Goal: Task Accomplishment & Management: Manage account settings

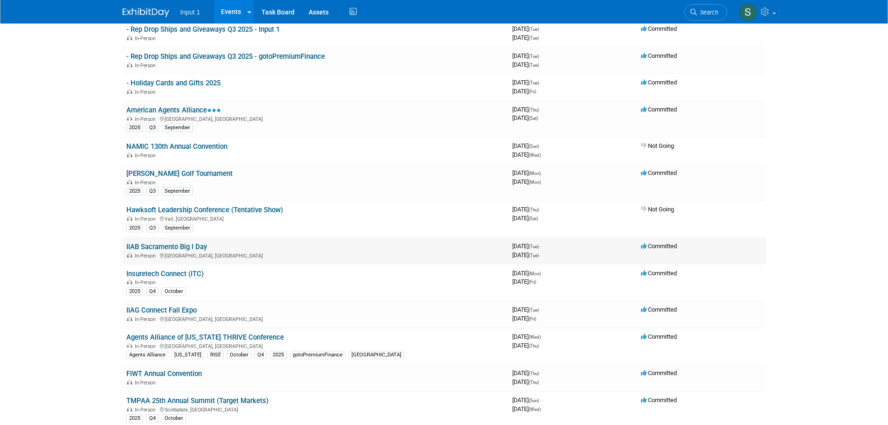
scroll to position [140, 0]
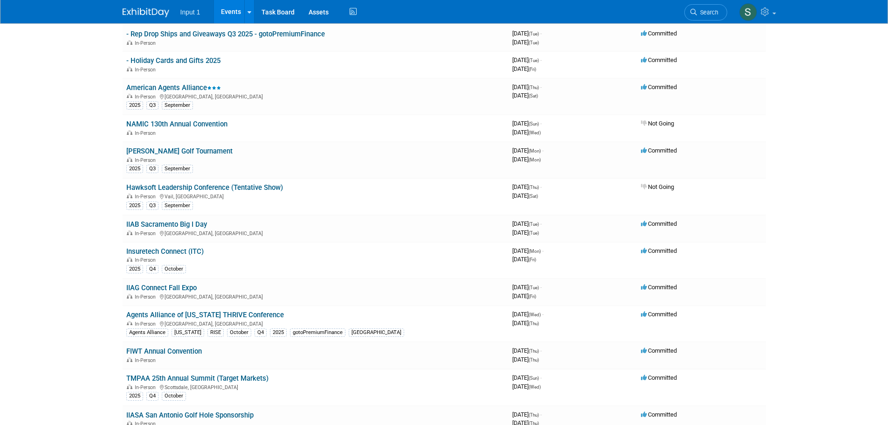
drag, startPoint x: 183, startPoint y: 251, endPoint x: 190, endPoint y: 252, distance: 6.7
click at [183, 251] on link "Insuretech Connect (ITC)" at bounding box center [164, 251] width 77 height 8
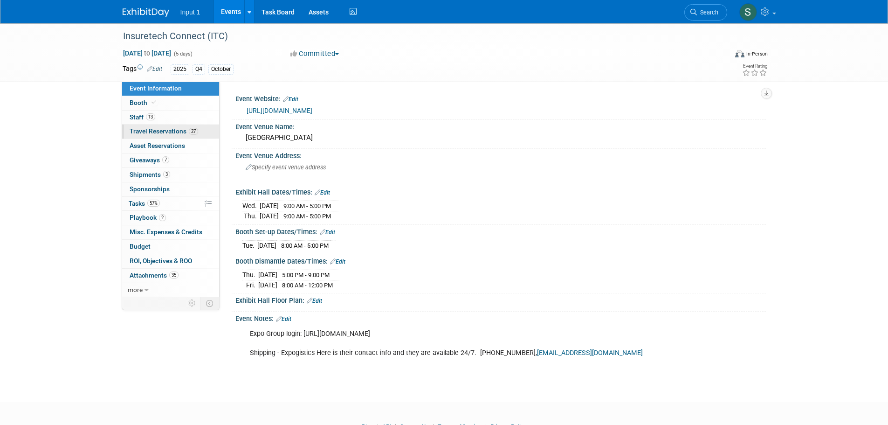
click at [159, 131] on span "Travel Reservations 27" at bounding box center [164, 130] width 69 height 7
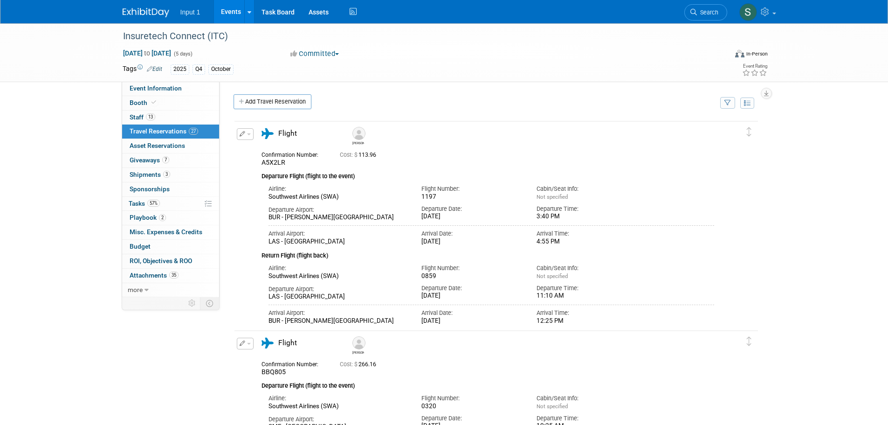
click at [725, 105] on icon "button" at bounding box center [727, 103] width 7 height 6
click at [679, 135] on select "-- Select Traveler -- All reservation with no one tagged Chris Farfaras Gillian…" at bounding box center [670, 131] width 116 height 13
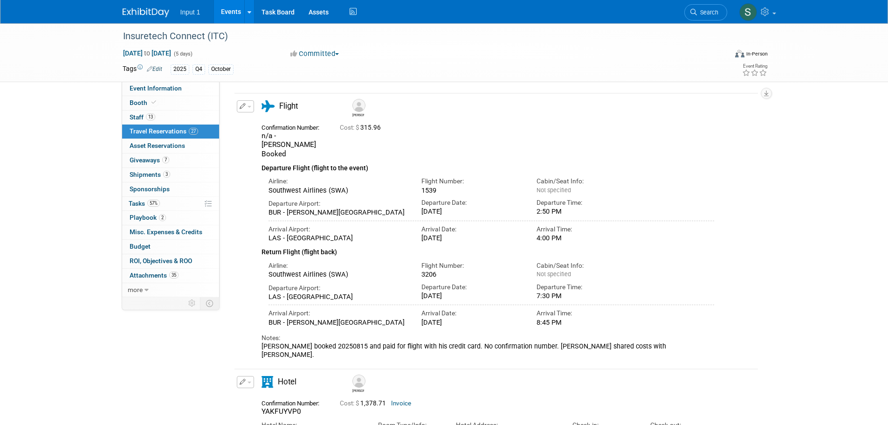
scroll to position [47, 0]
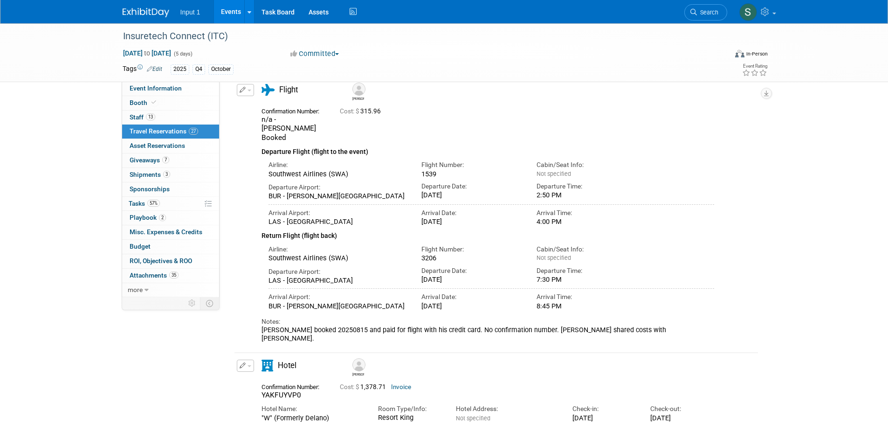
click at [469, 62] on div "Oct 13, 2025 to Oct 17, 2025 (5 days) Oct 13, 2025 to Oct 17, 2025 Committed Co…" at bounding box center [446, 55] width 660 height 14
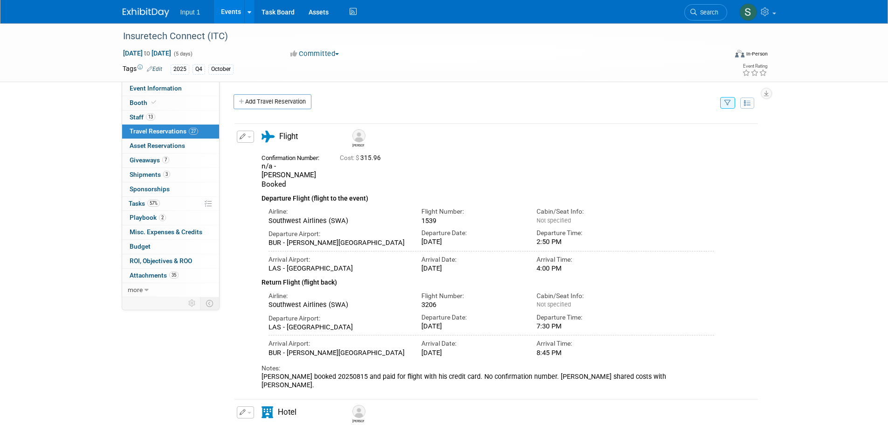
click at [731, 103] on button "button" at bounding box center [727, 103] width 15 height 12
click at [683, 133] on select "-- Select Traveler -- All reservation with no one tagged Chris Farfaras Gillian…" at bounding box center [670, 131] width 116 height 13
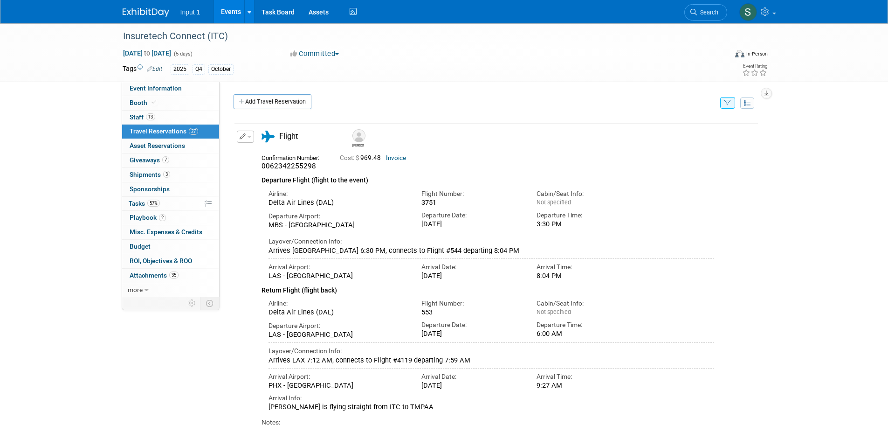
click at [449, 147] on div "Jim" at bounding box center [523, 137] width 350 height 21
click at [397, 161] on link "Invoice" at bounding box center [396, 157] width 20 height 7
click at [730, 100] on icon "button" at bounding box center [727, 103] width 7 height 6
click at [677, 133] on select "-- Select Traveler -- All reservation with no one tagged Chris Farfaras Gillian…" at bounding box center [670, 131] width 116 height 13
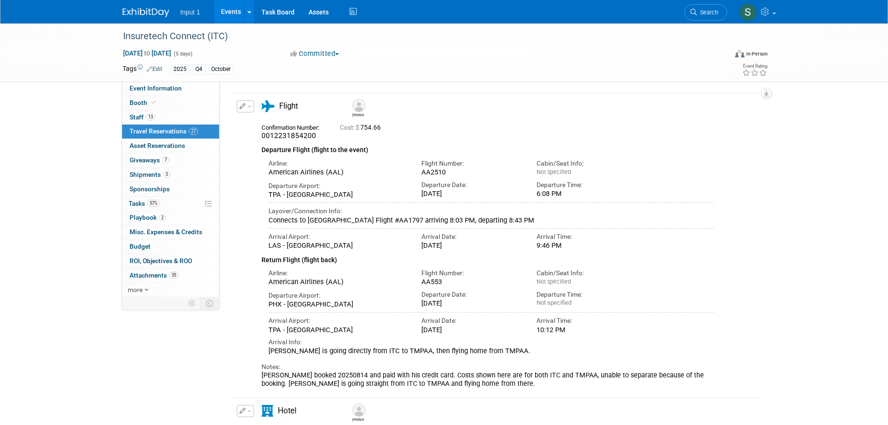
scroll to position [47, 0]
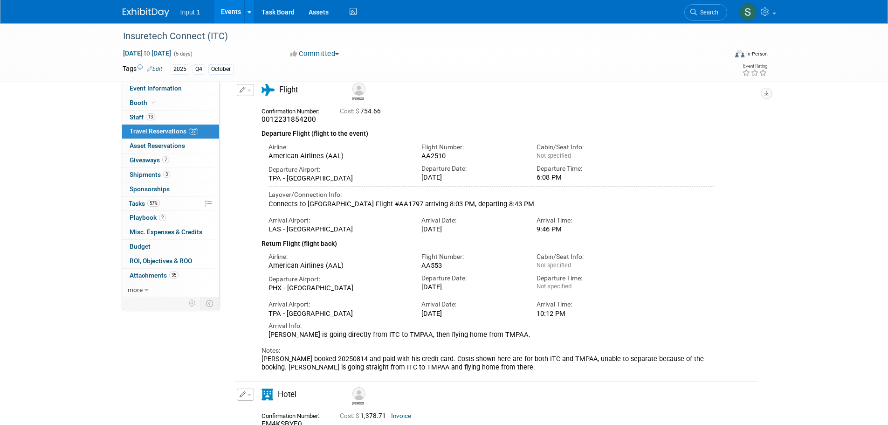
click at [648, 183] on div "Departure Airport: TPA - Tampa International Airport Departure Date: Thu. Oct 9…" at bounding box center [492, 171] width 460 height 22
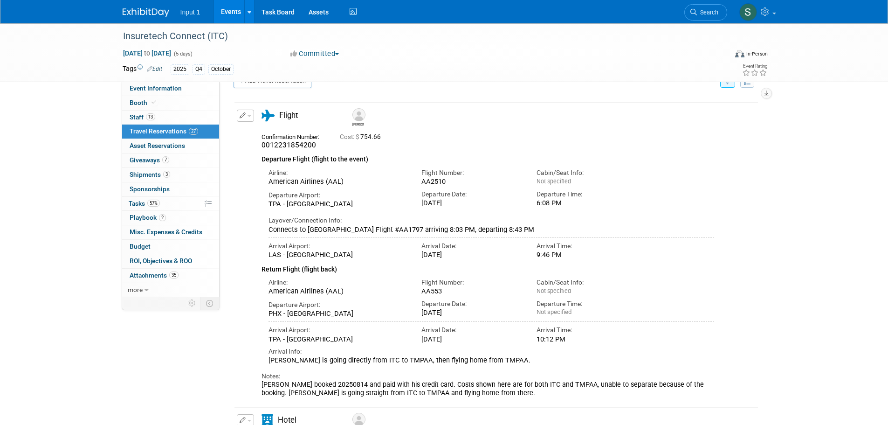
scroll to position [0, 0]
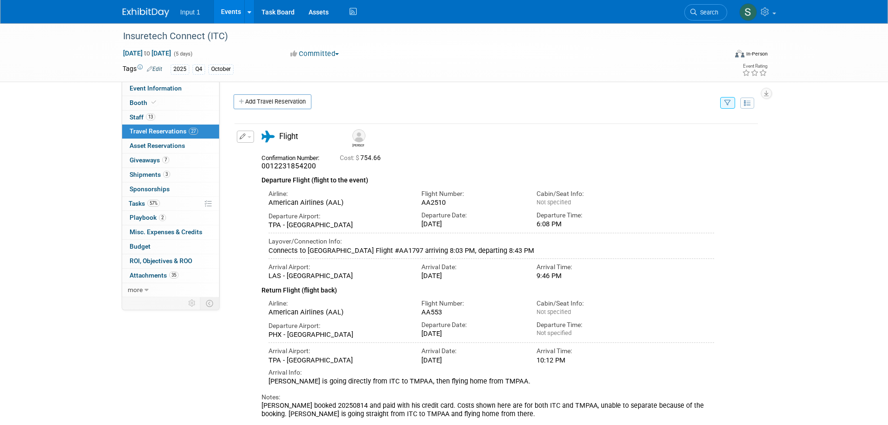
click at [728, 108] on button "button" at bounding box center [727, 103] width 15 height 12
click at [675, 134] on select "-- Select Traveler -- All reservation with no one tagged Chris Farfaras Gillian…" at bounding box center [670, 131] width 116 height 13
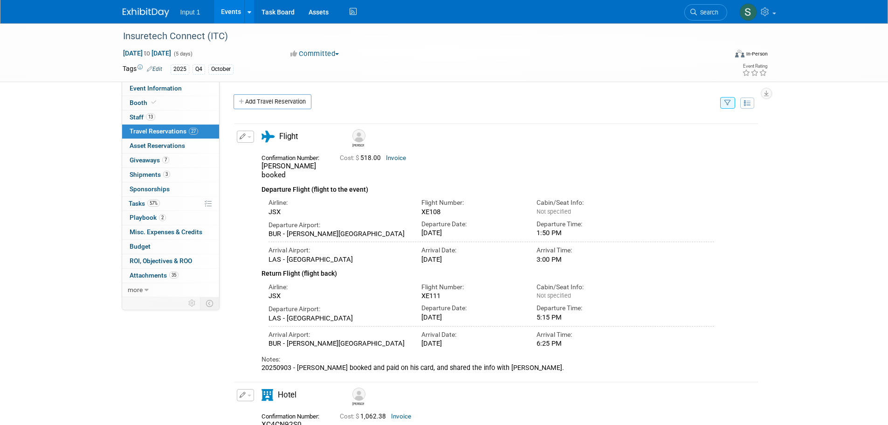
click at [380, 85] on div "Event Website: Edit https://vegas.insuretechconnect.com/ Event Venue Name: Mand…" at bounding box center [493, 189] width 546 height 215
click at [840, 207] on div "Insuretech Connect (ITC) Oct 13, 2025 to Oct 17, 2025 (5 days) Oct 13, 2025 to …" at bounding box center [444, 274] width 888 height 503
click at [325, 220] on div "Departure Airport:" at bounding box center [338, 224] width 139 height 9
click at [730, 105] on icon "button" at bounding box center [727, 103] width 7 height 6
click at [666, 132] on select "-- Select Traveler -- All reservation with no one tagged Chris Farfaras Gillian…" at bounding box center [670, 131] width 116 height 13
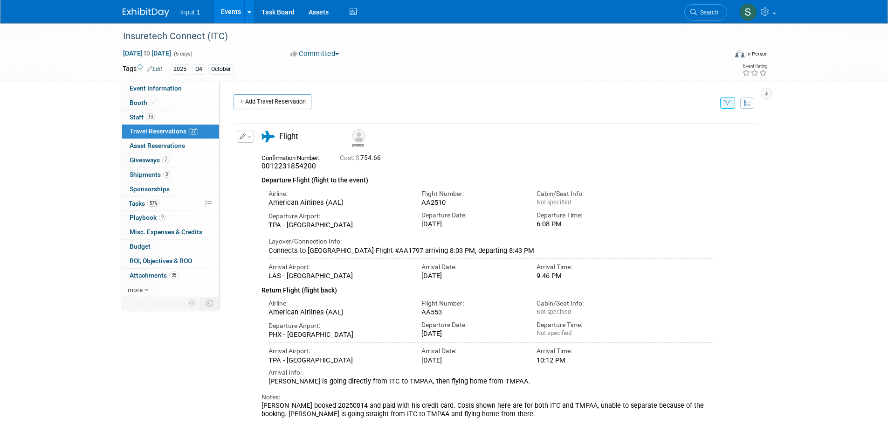
click at [251, 140] on button "button" at bounding box center [245, 137] width 17 height 12
click at [258, 156] on button "Edit Reservation" at bounding box center [276, 153] width 79 height 14
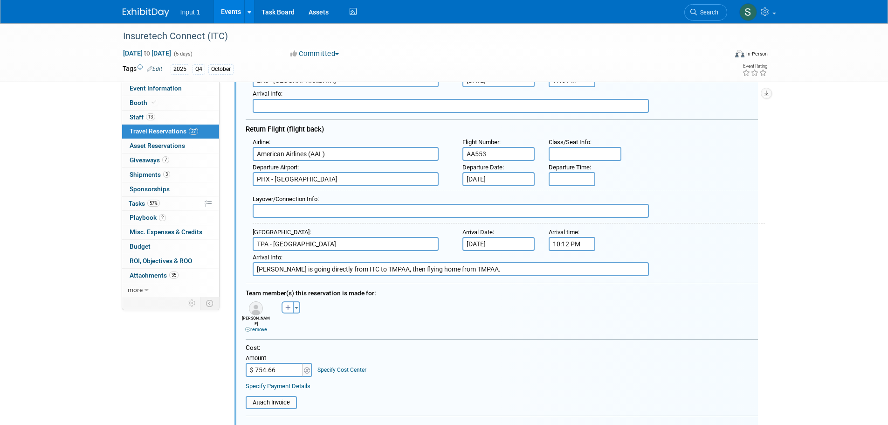
scroll to position [298, 0]
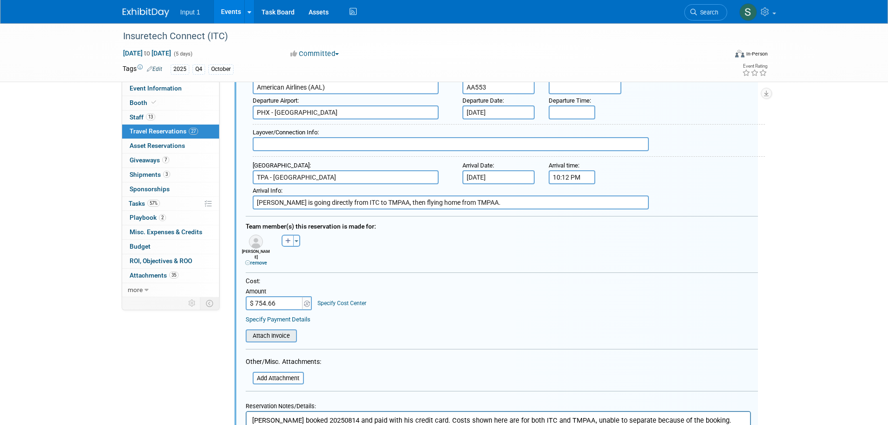
click at [283, 332] on input "file" at bounding box center [240, 335] width 111 height 11
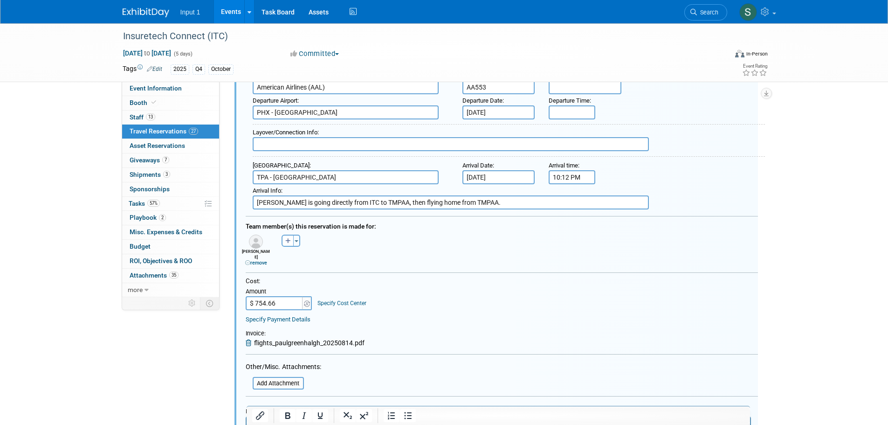
scroll to position [485, 0]
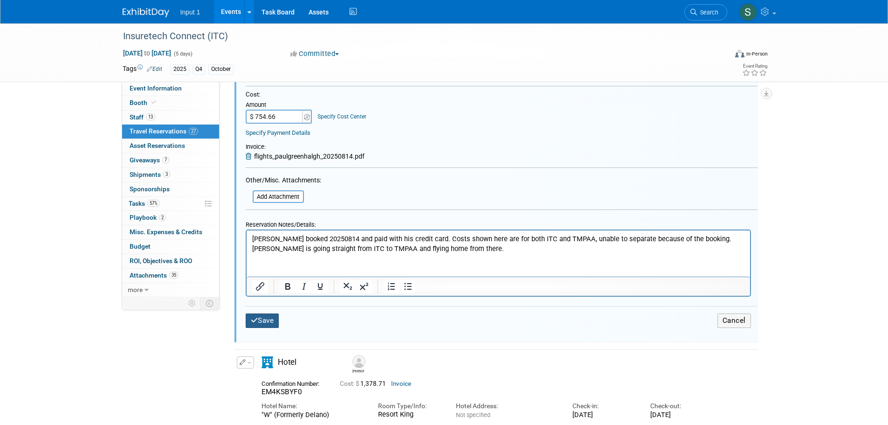
click at [270, 321] on button "Save" at bounding box center [263, 320] width 34 height 14
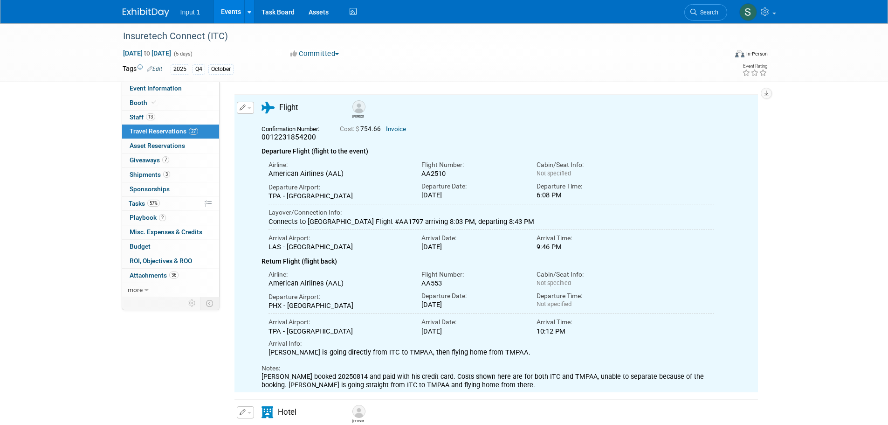
scroll to position [19, 0]
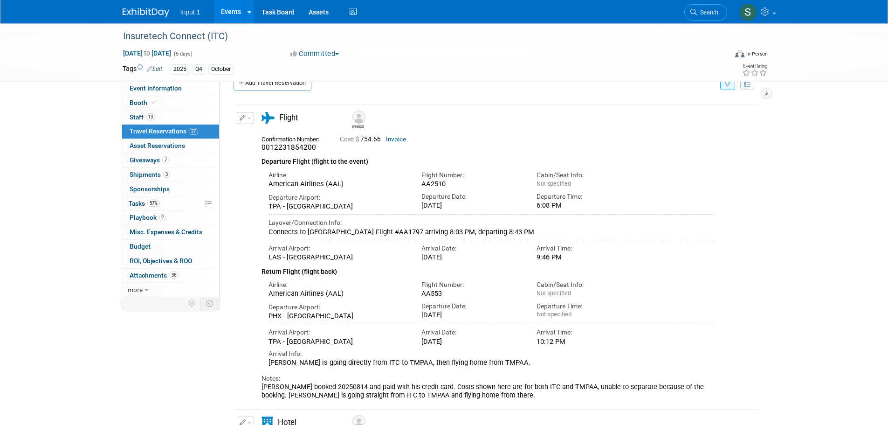
drag, startPoint x: 734, startPoint y: 204, endPoint x: 727, endPoint y: 206, distance: 7.7
click at [734, 204] on div "Edit Reservation Paul 754.66" at bounding box center [489, 256] width 510 height 288
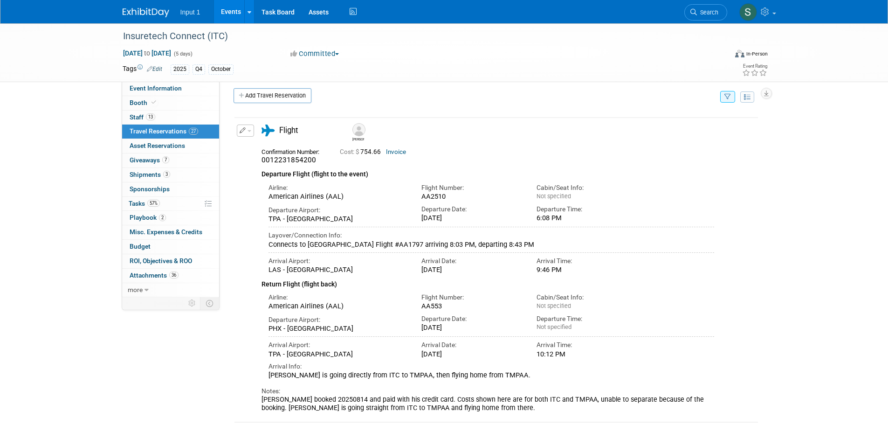
scroll to position [0, 0]
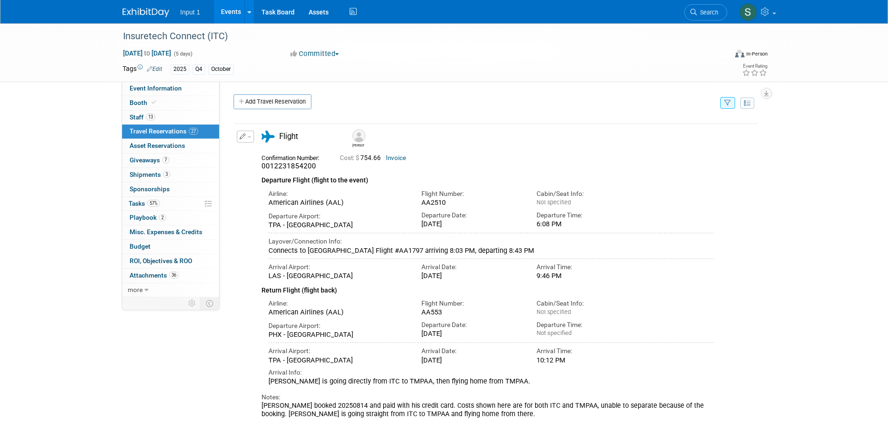
click at [726, 107] on button "button" at bounding box center [727, 103] width 15 height 12
click at [659, 129] on select "-- Select Traveler -- All reservation with no one tagged Chris Farfaras Gillian…" at bounding box center [670, 131] width 116 height 13
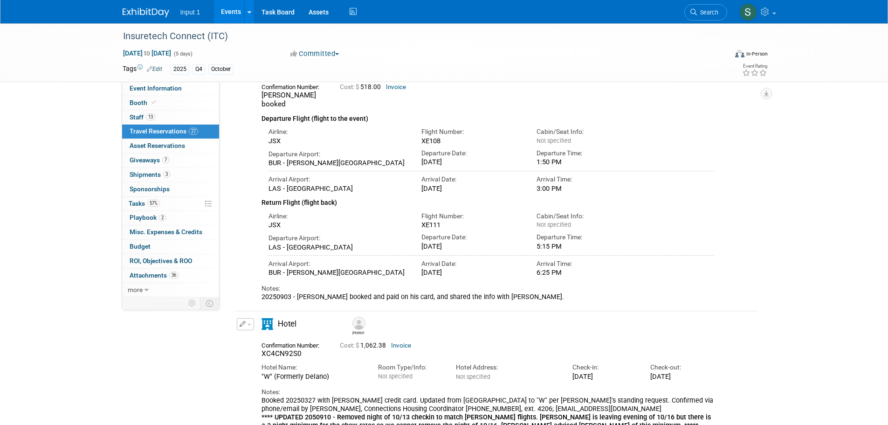
scroll to position [47, 0]
